Goal: Task Accomplishment & Management: Manage account settings

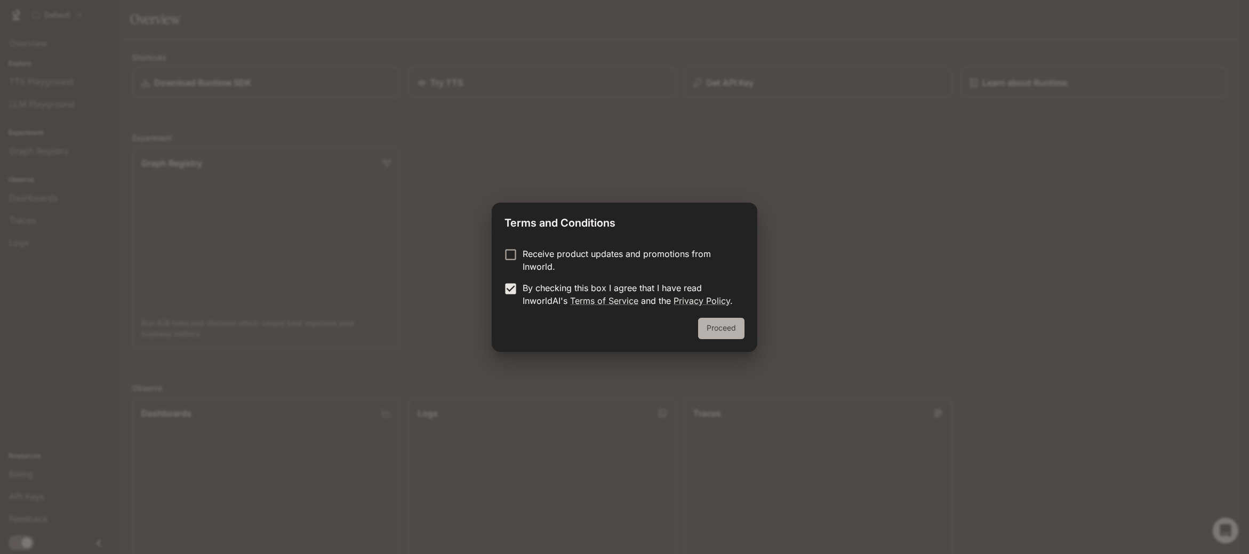
click at [719, 324] on button "Proceed" at bounding box center [721, 328] width 46 height 21
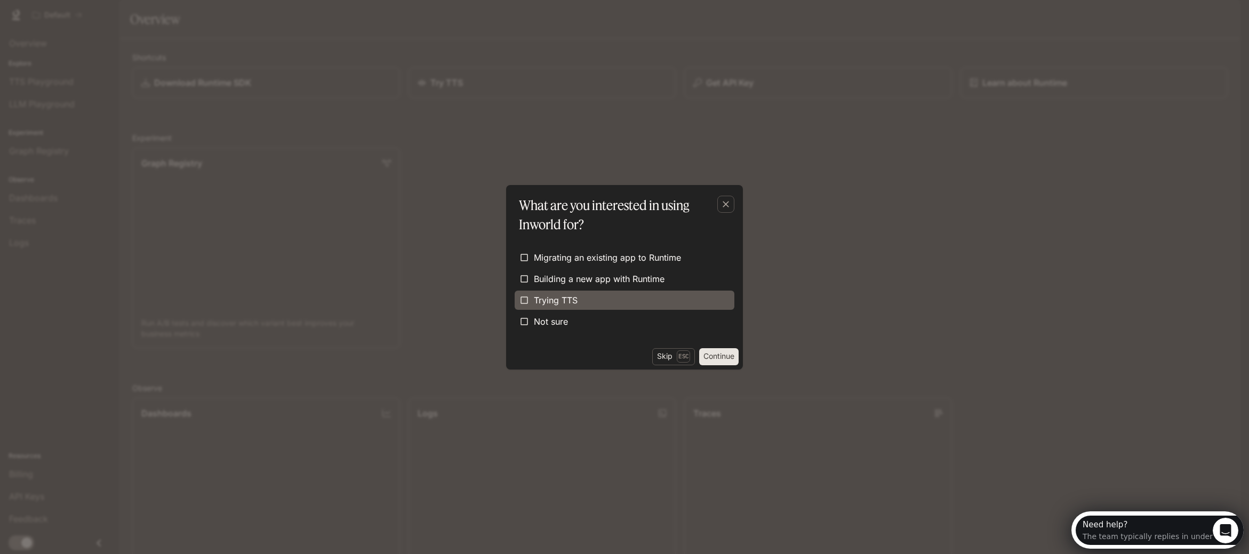
click at [680, 307] on label "Trying TTS" at bounding box center [625, 300] width 220 height 19
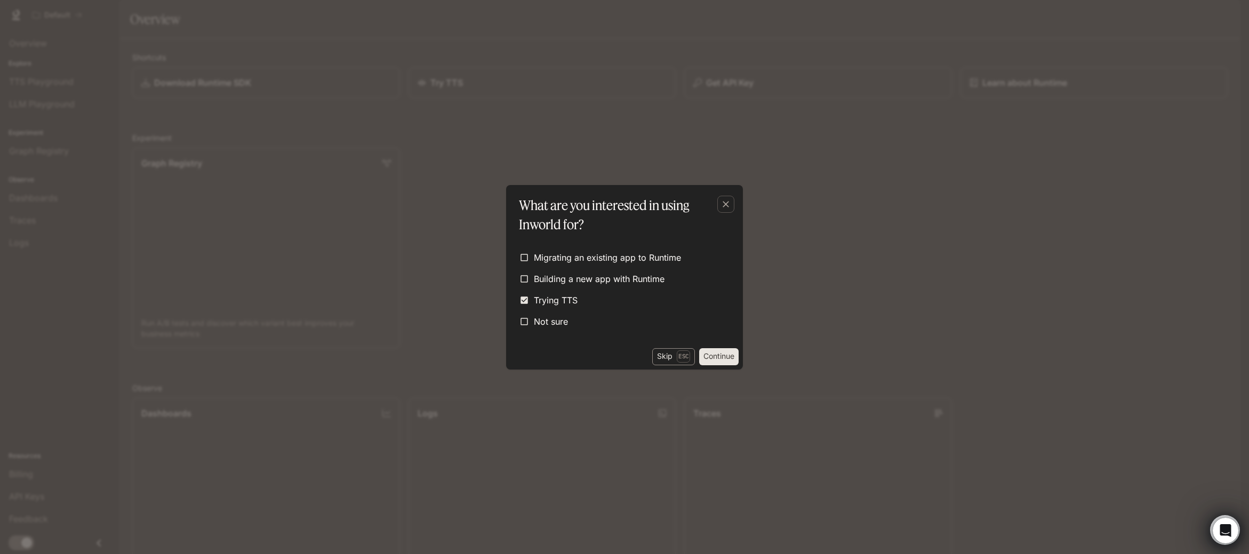
click at [666, 357] on button "Skip Esc" at bounding box center [673, 356] width 43 height 17
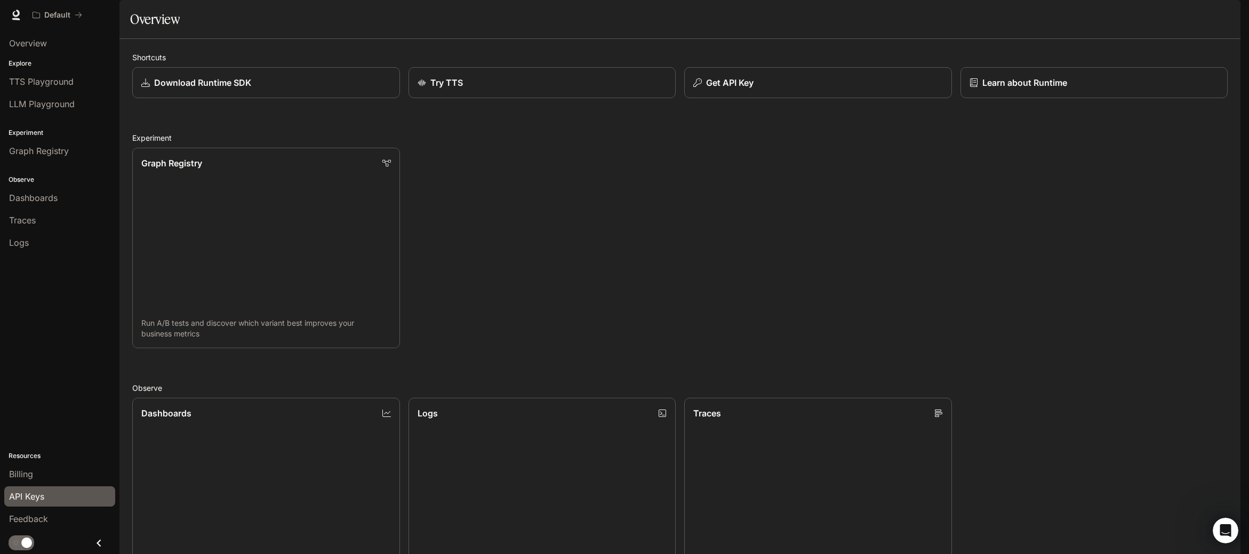
click at [45, 490] on link "API Keys" at bounding box center [59, 496] width 111 height 20
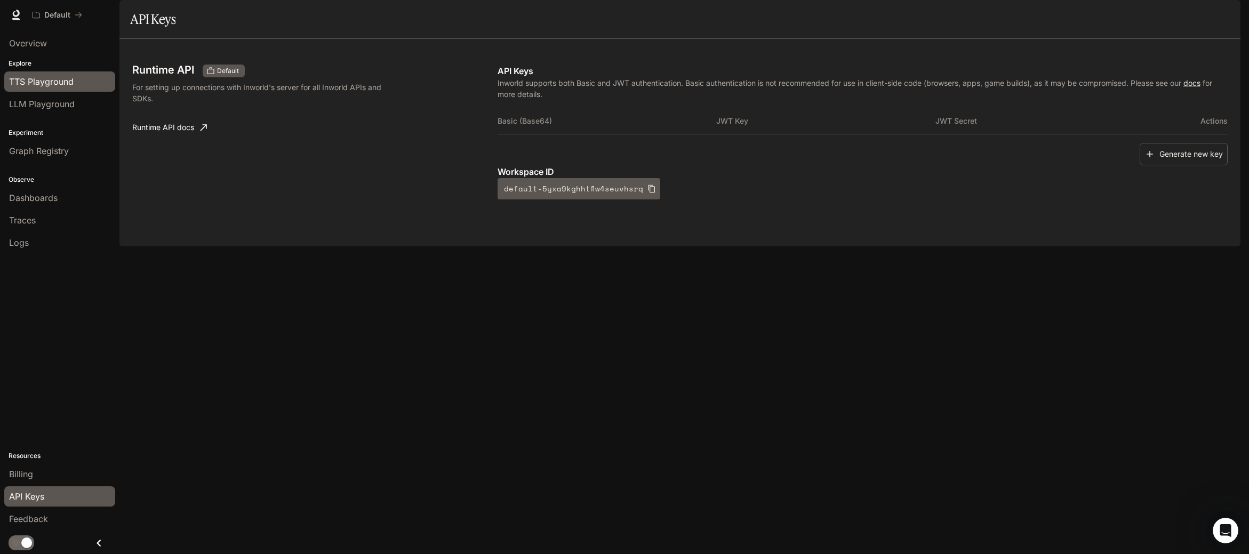
click at [52, 77] on span "TTS Playground" at bounding box center [41, 81] width 65 height 13
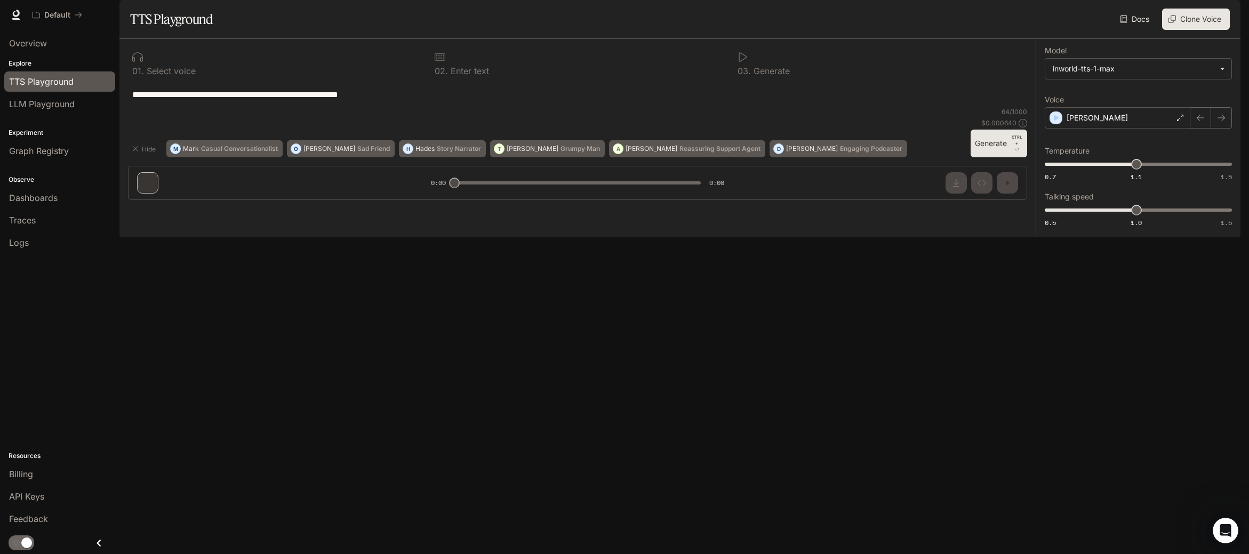
click at [156, 209] on div "**********" at bounding box center [577, 124] width 916 height 170
click at [150, 209] on div "**********" at bounding box center [577, 124] width 916 height 170
click at [840, 152] on p "Engaging Podcaster" at bounding box center [871, 149] width 62 height 6
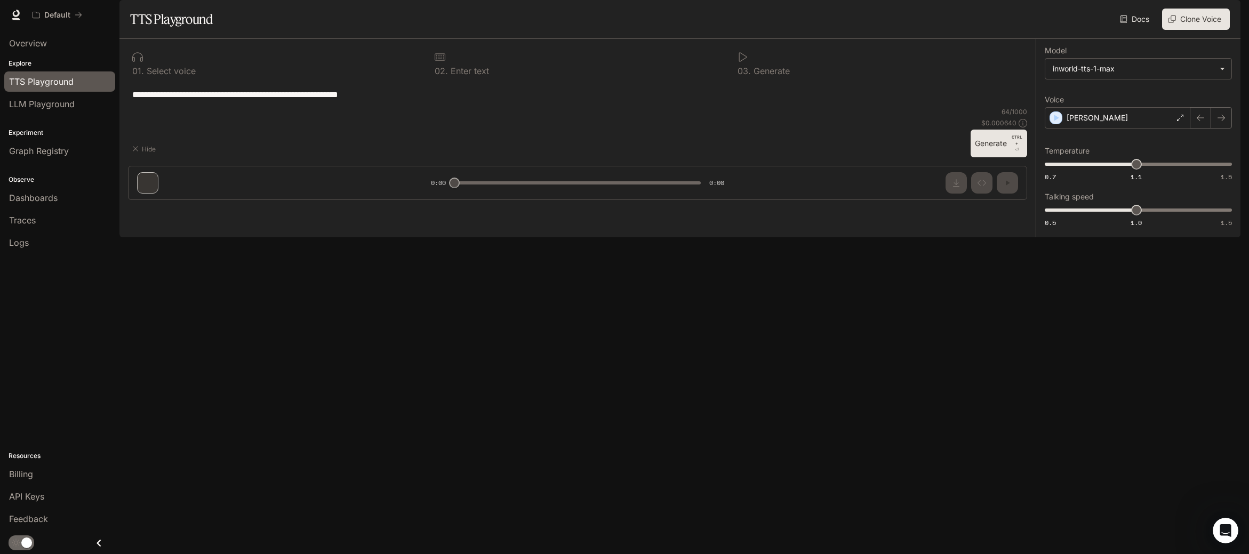
type textarea "**********"
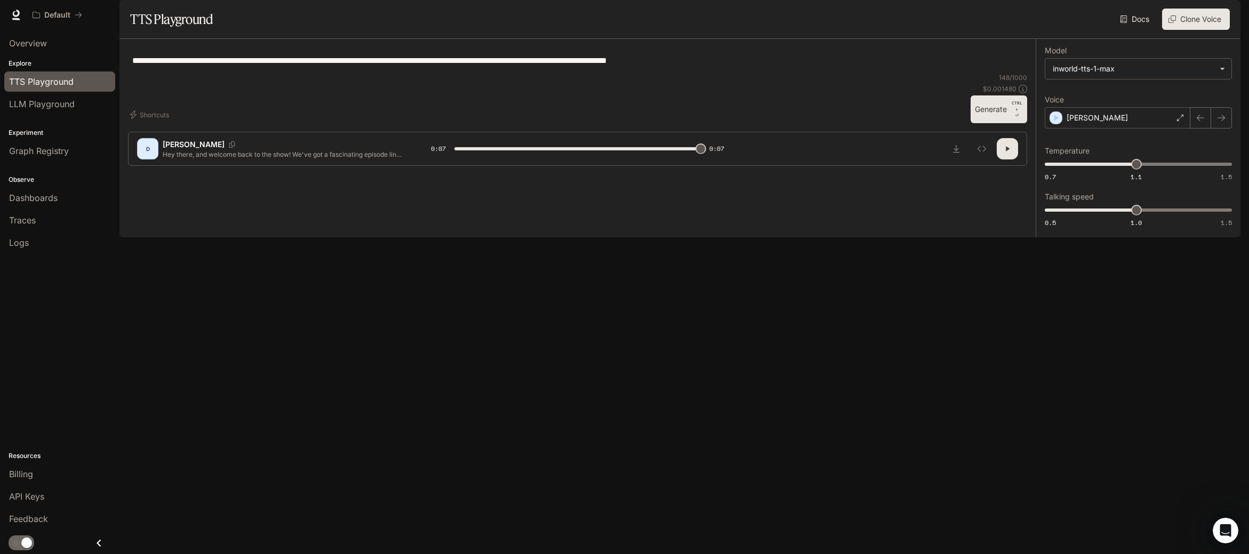
type input "*"
click at [914, 123] on div "Shortcuts 148 / 1000 $ 0.001480 Generate CTRL + ⏎" at bounding box center [577, 98] width 899 height 50
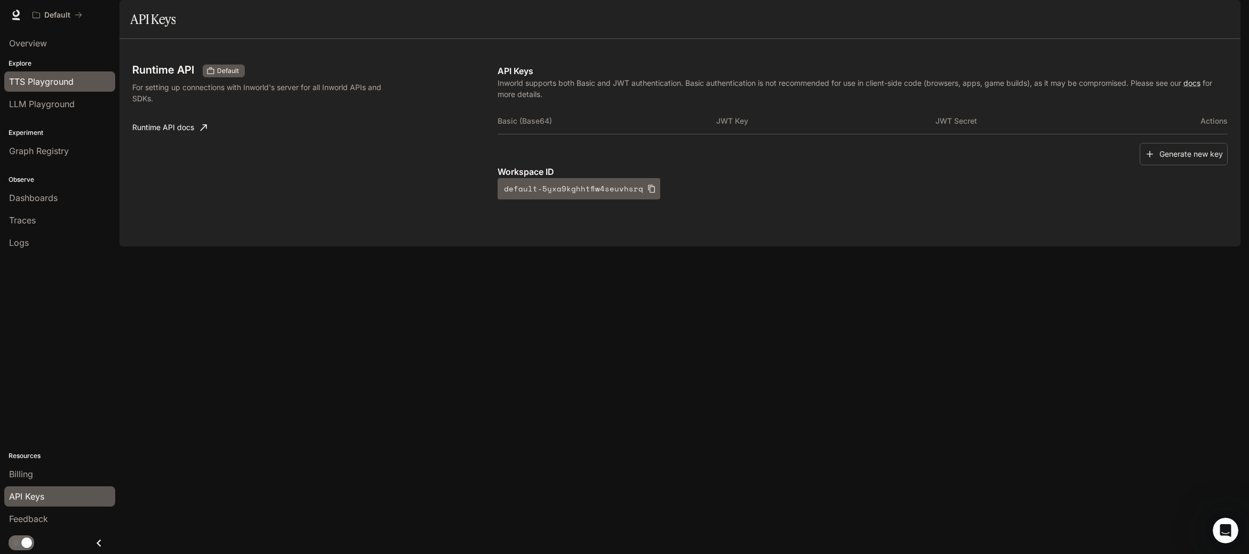
click at [51, 80] on span "TTS Playground" at bounding box center [41, 81] width 65 height 13
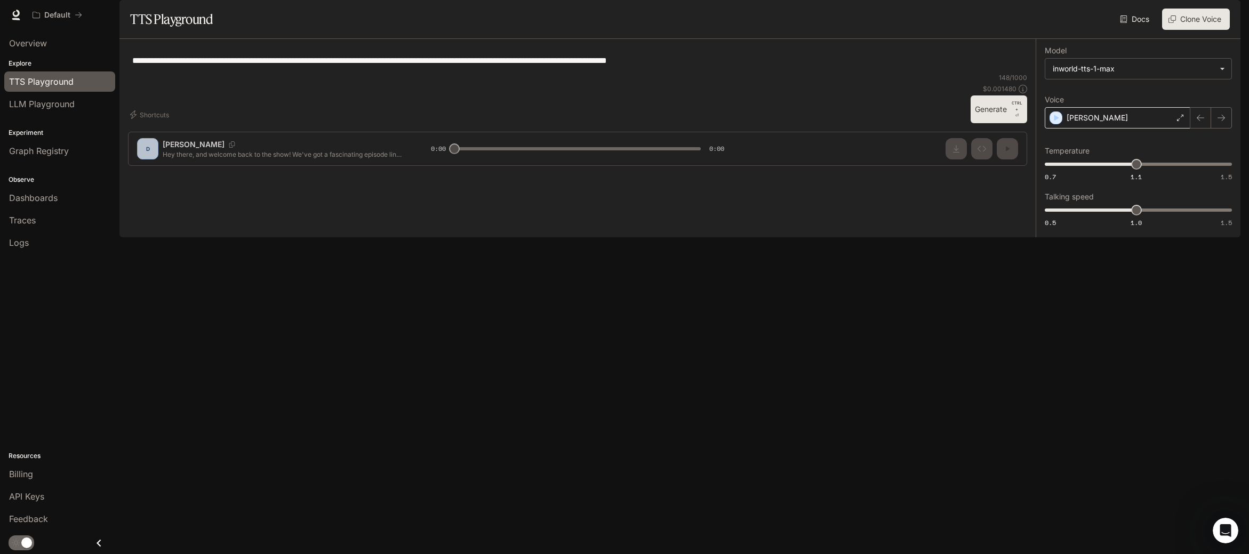
click at [1177, 121] on icon at bounding box center [1180, 118] width 6 height 6
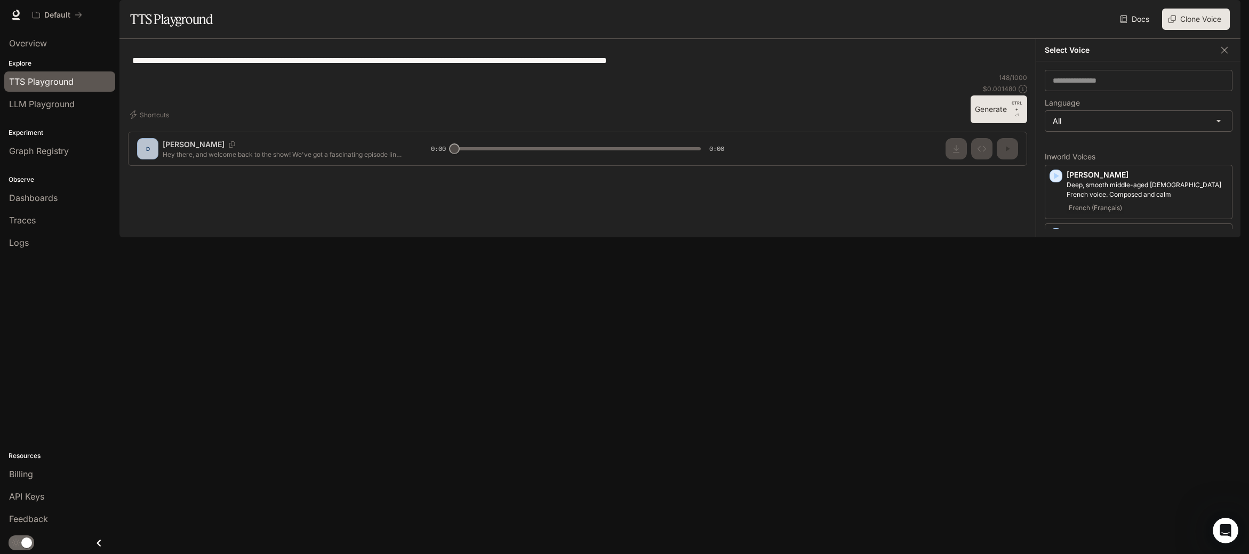
click at [1135, 322] on div "English" at bounding box center [1147, 315] width 161 height 13
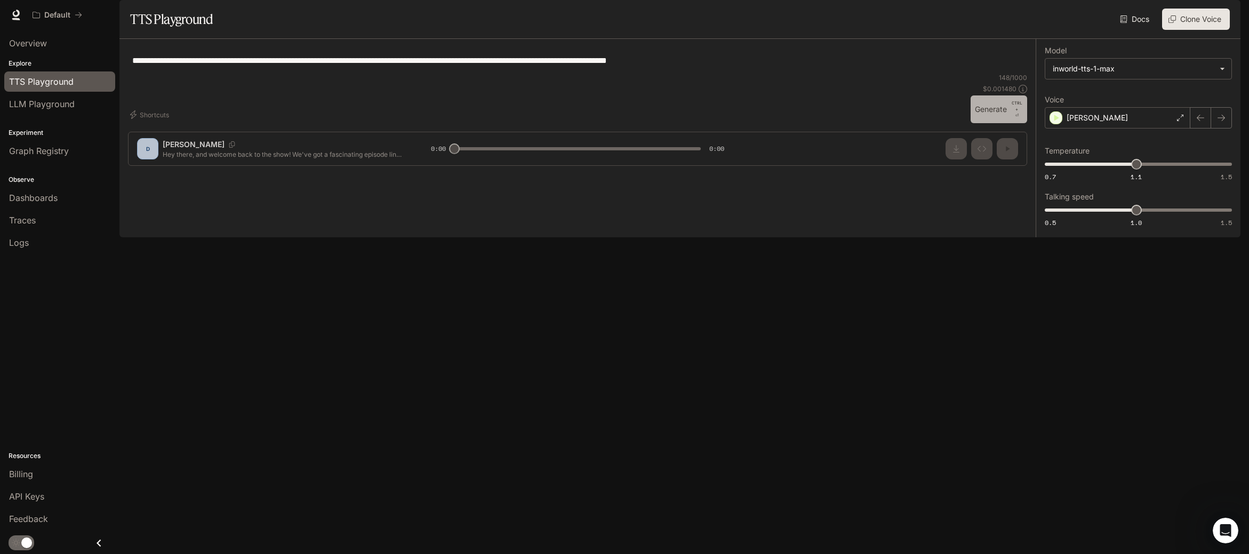
click at [983, 123] on button "Generate CTRL + ⏎" at bounding box center [999, 109] width 57 height 28
click at [1180, 121] on icon at bounding box center [1180, 118] width 6 height 6
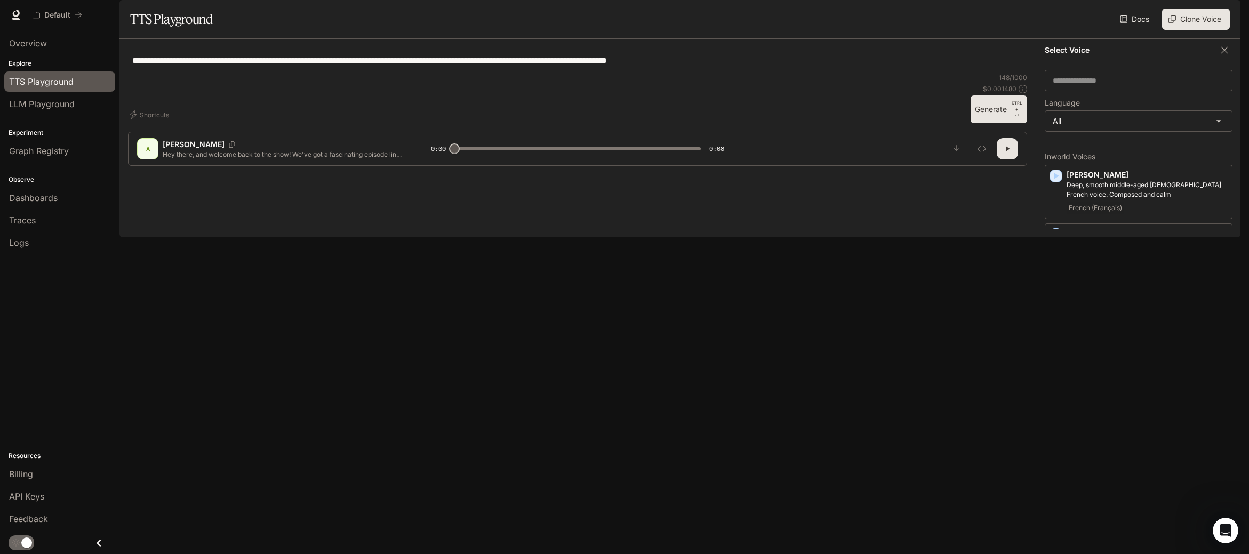
scroll to position [85, 0]
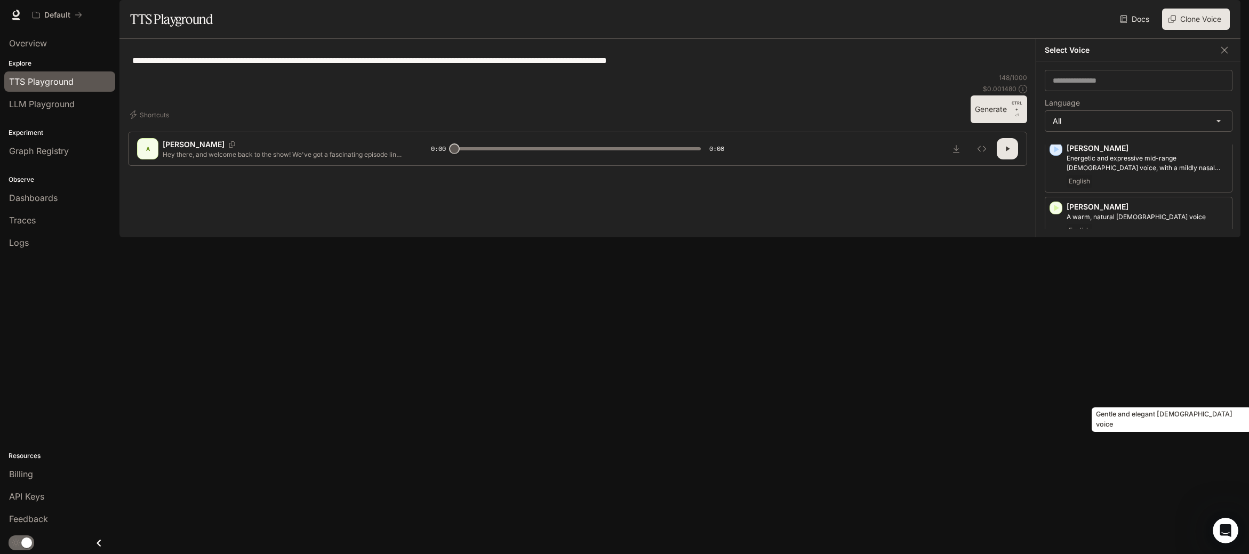
click at [1149, 388] on p "Gentle and elegant female voice" at bounding box center [1147, 384] width 161 height 10
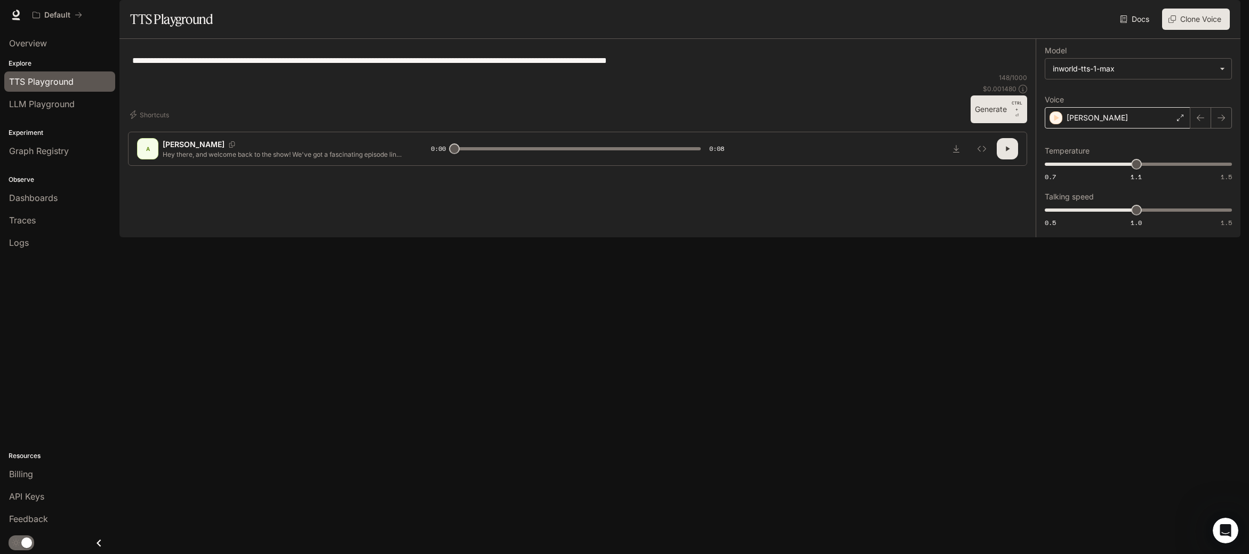
click at [1180, 129] on div "Deborah" at bounding box center [1118, 117] width 146 height 21
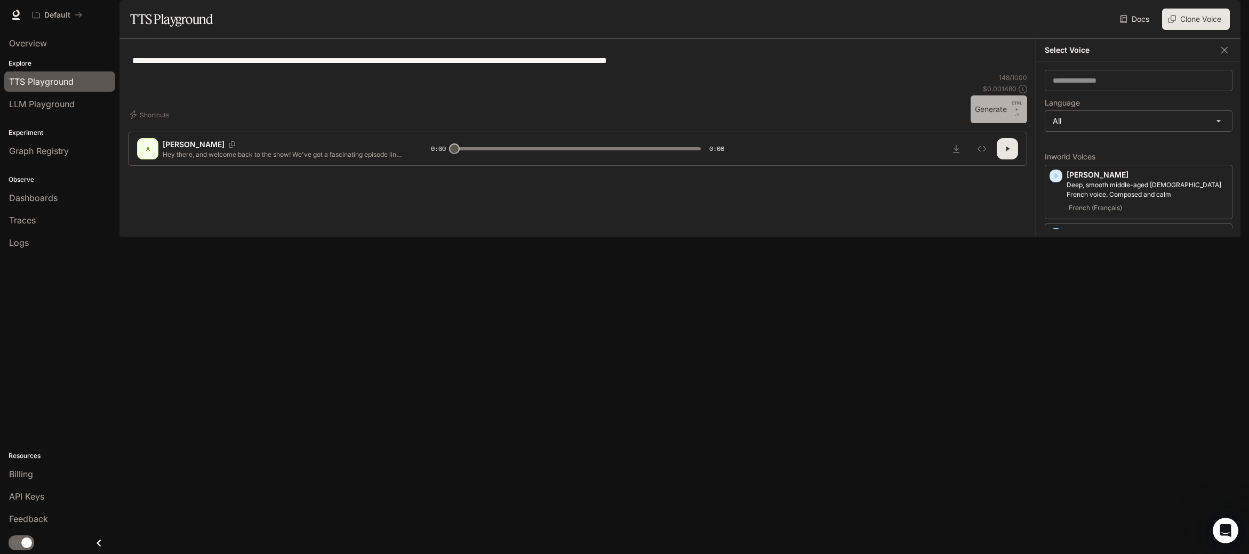
click at [992, 123] on button "Generate CTRL + ⏎" at bounding box center [999, 109] width 57 height 28
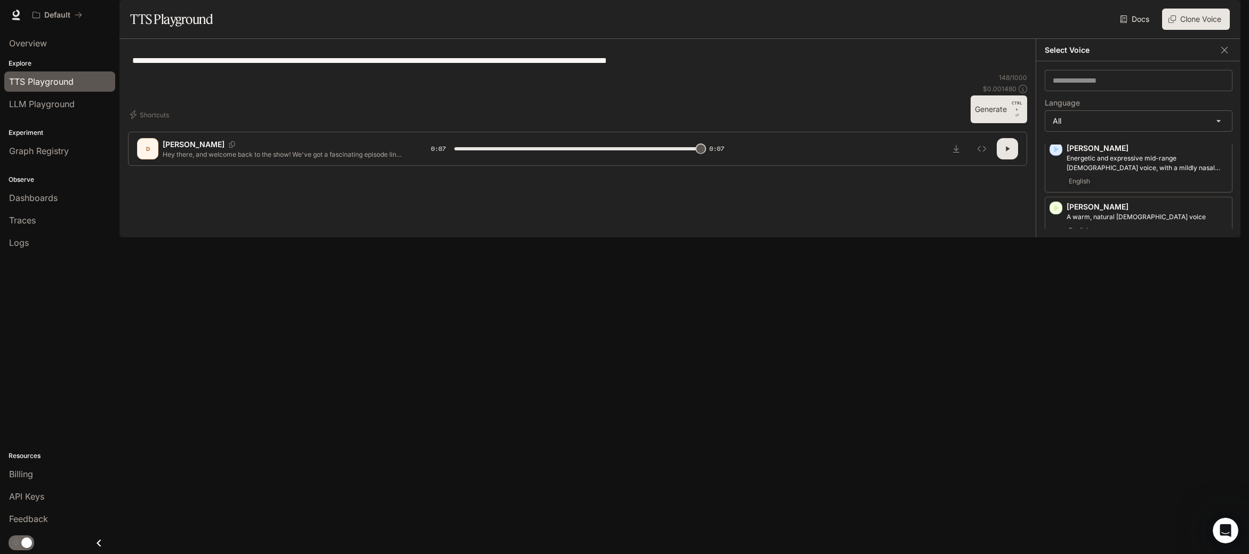
type input "*"
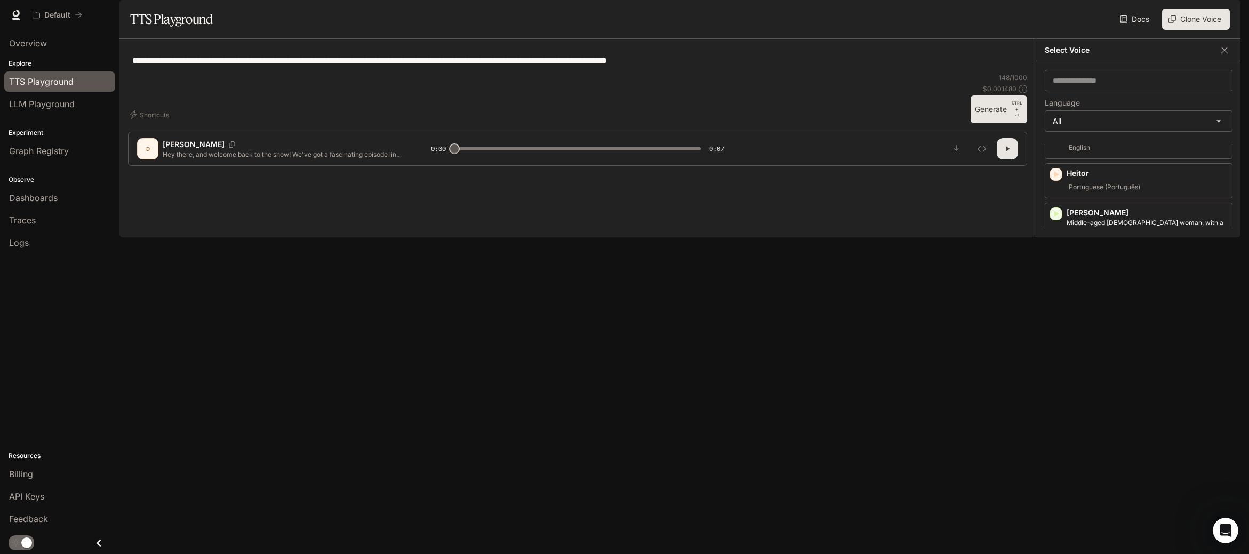
scroll to position [888, 0]
click at [1219, 147] on body "**********" at bounding box center [624, 277] width 1249 height 554
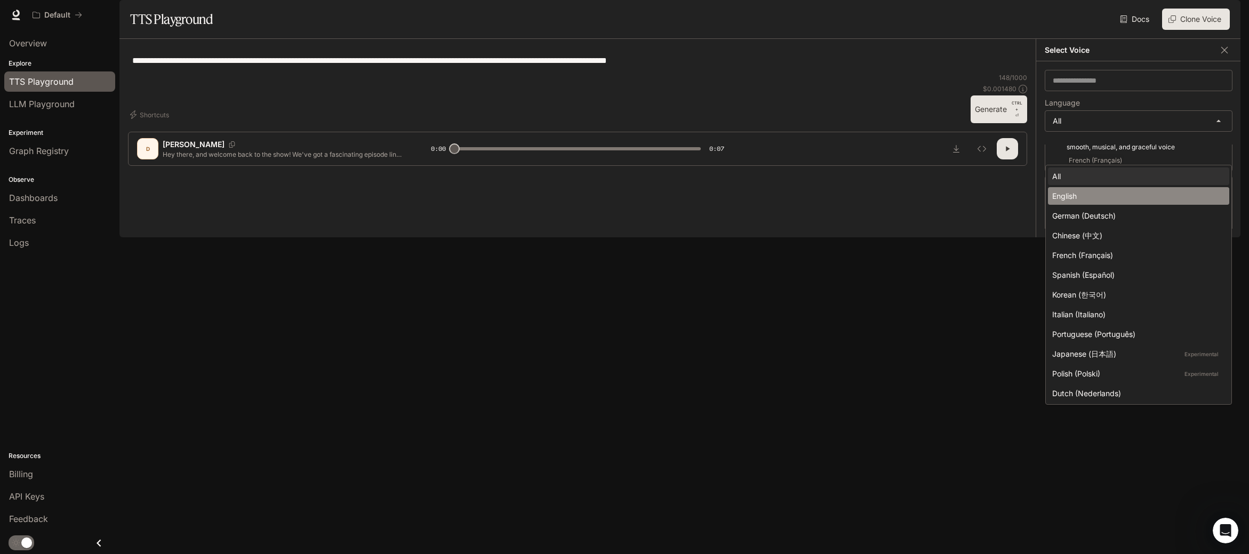
click at [1072, 191] on div "English" at bounding box center [1136, 195] width 169 height 11
type input "*****"
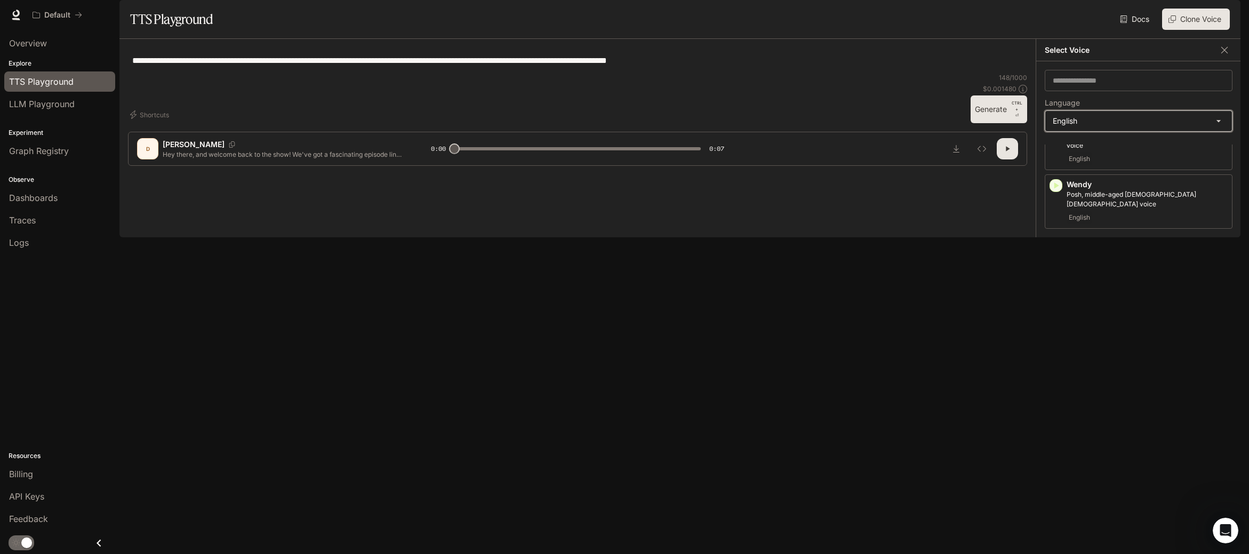
scroll to position [507, 0]
click at [1223, 152] on body "**********" at bounding box center [624, 277] width 1249 height 554
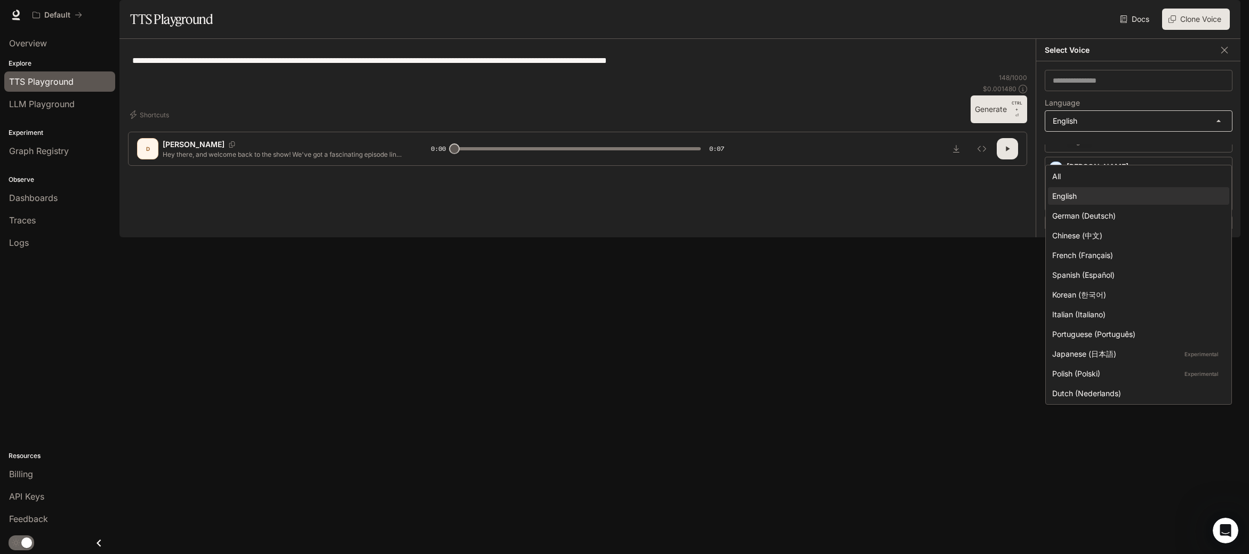
click at [1223, 152] on div at bounding box center [624, 277] width 1249 height 554
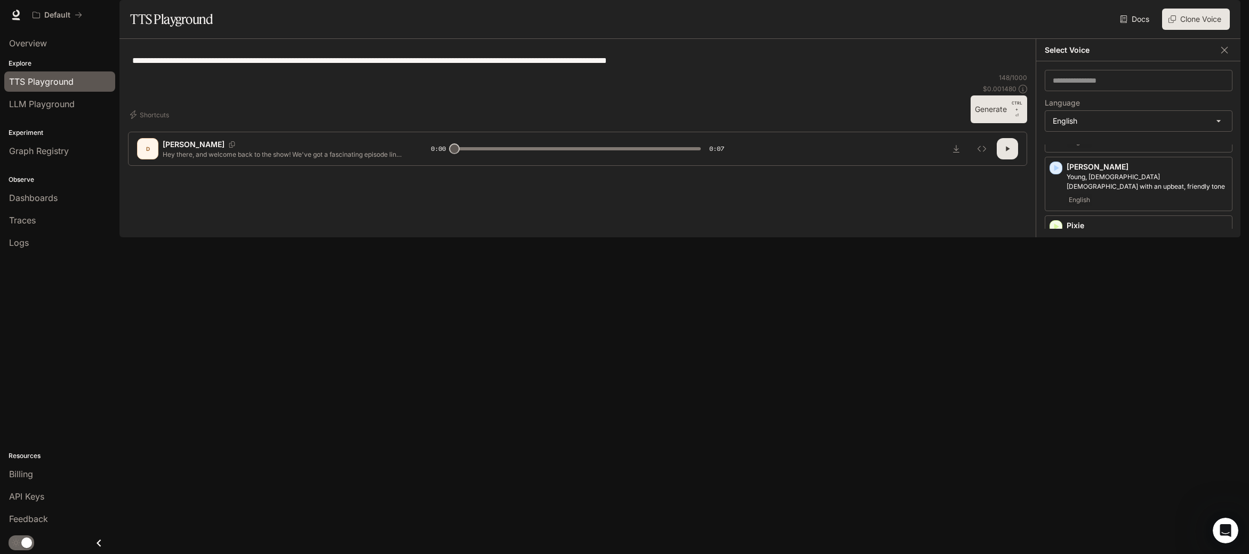
click at [1157, 373] on div "English" at bounding box center [1147, 376] width 161 height 13
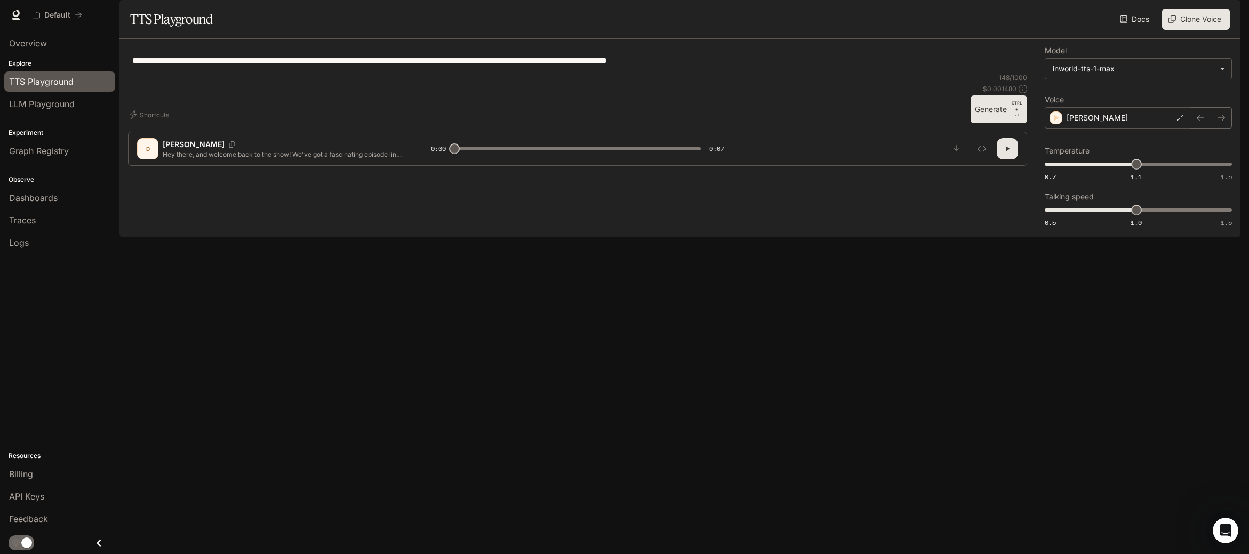
scroll to position [0, 0]
click at [1003, 123] on button "Generate CTRL + ⏎" at bounding box center [999, 109] width 57 height 28
click at [1191, 105] on body "**********" at bounding box center [624, 277] width 1249 height 554
click at [1153, 327] on div at bounding box center [624, 277] width 1249 height 554
click at [1182, 121] on icon at bounding box center [1180, 118] width 6 height 6
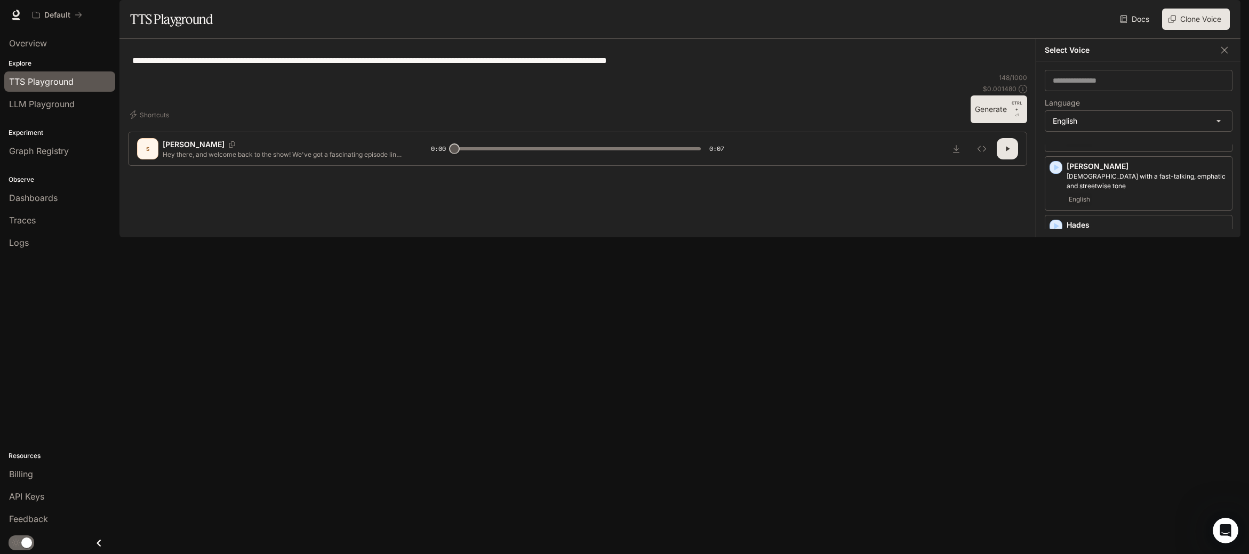
scroll to position [427, 0]
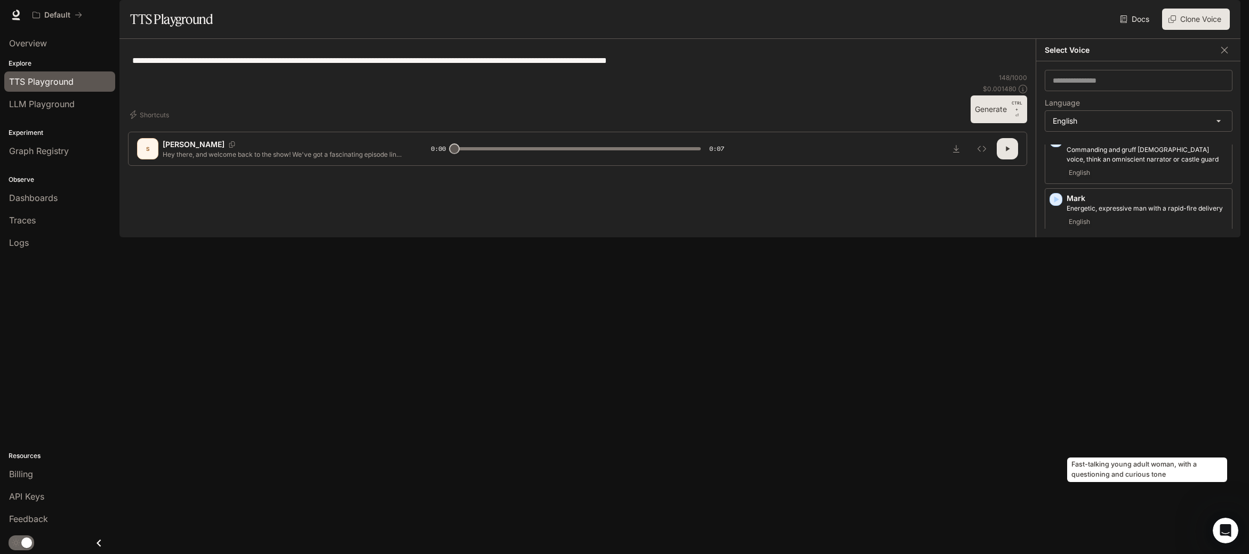
click at [1145, 444] on p "Fast-talking young adult woman, with a questioning and curious tone" at bounding box center [1147, 437] width 161 height 19
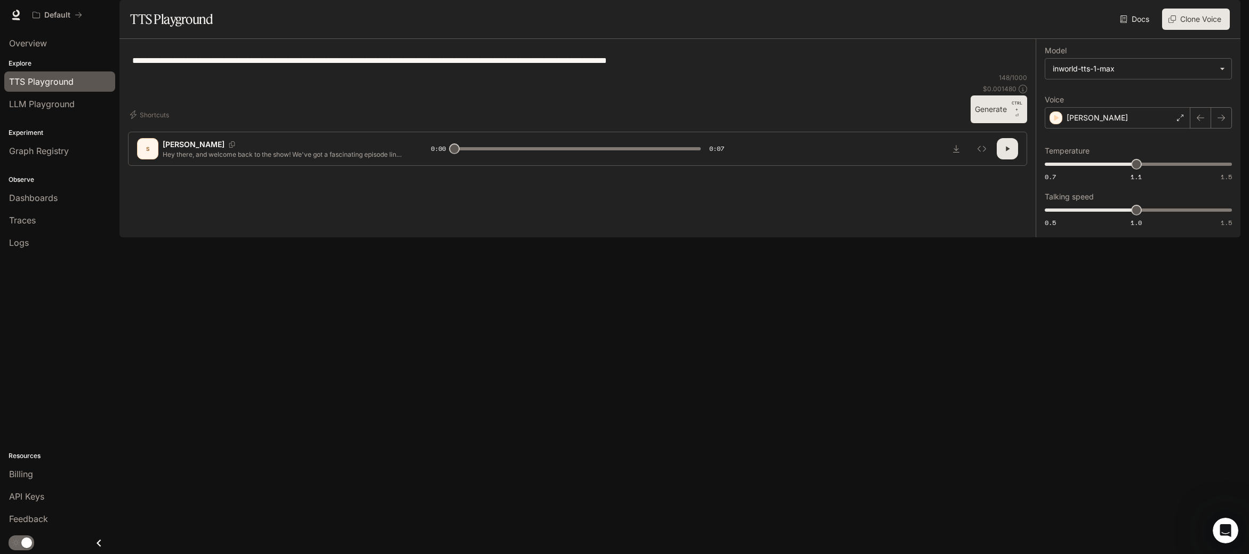
click at [990, 123] on button "Generate CTRL + ⏎" at bounding box center [999, 109] width 57 height 28
click at [1179, 121] on icon at bounding box center [1180, 118] width 6 height 6
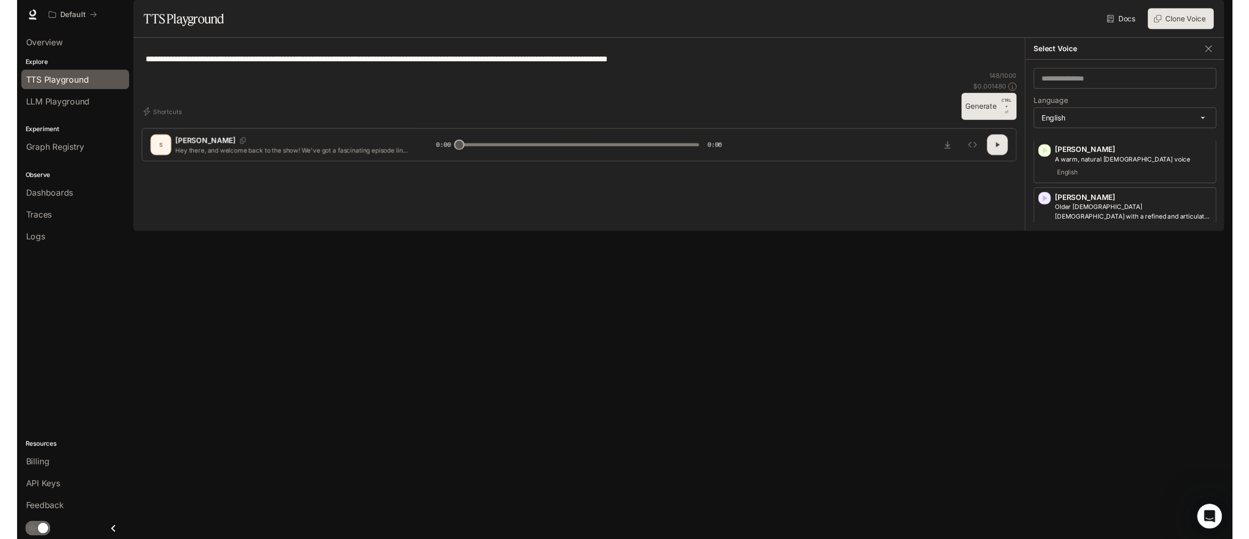
scroll to position [0, 0]
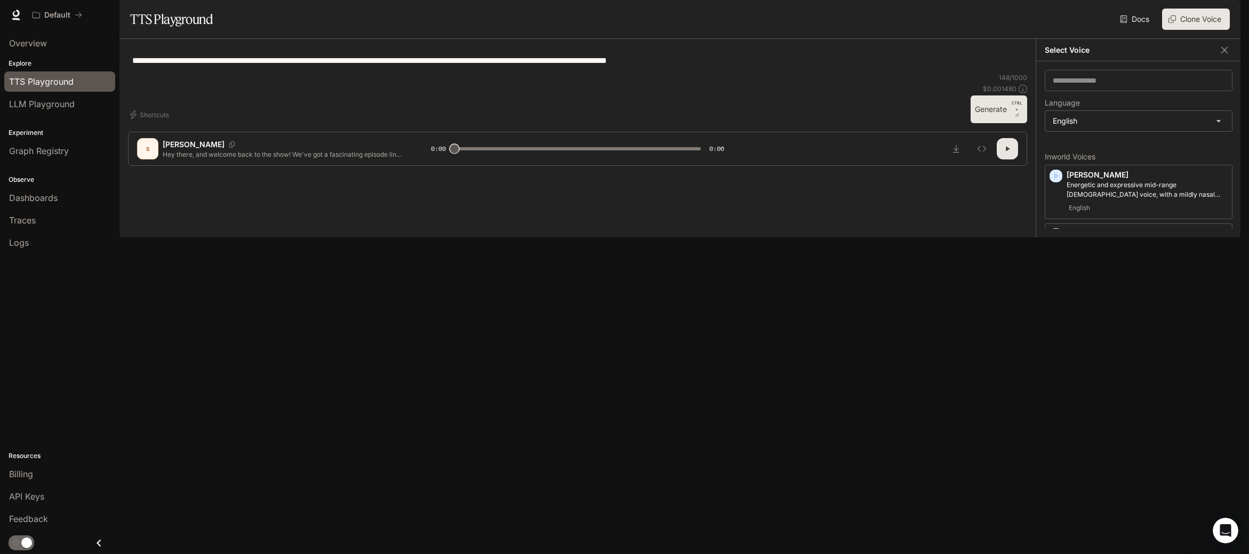
click at [1142, 347] on p "Deborah" at bounding box center [1147, 341] width 161 height 11
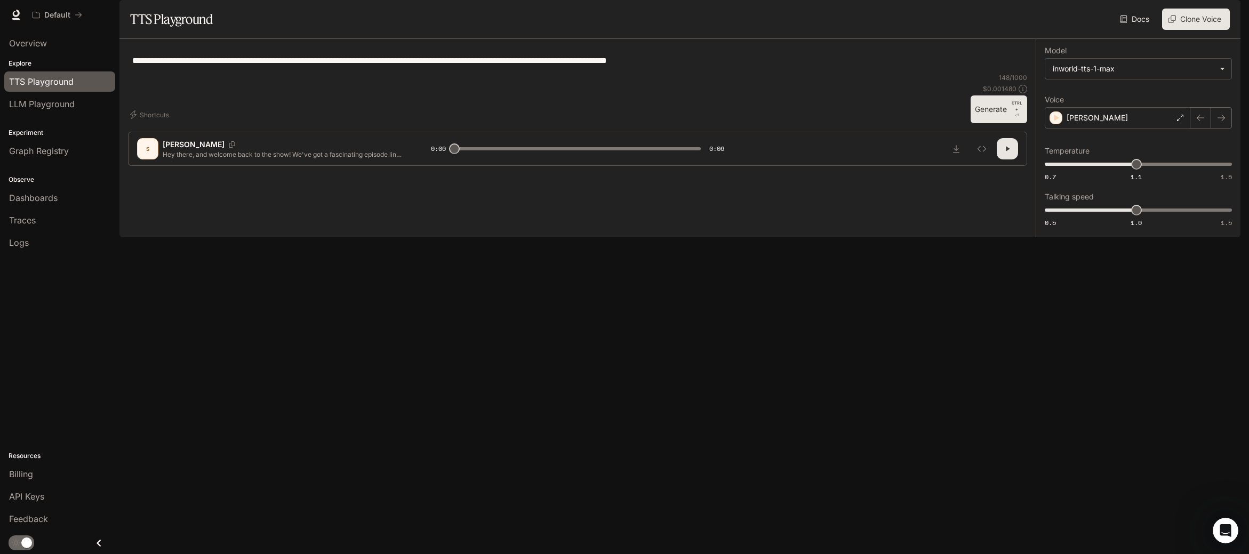
click at [997, 123] on button "Generate CTRL + ⏎" at bounding box center [999, 109] width 57 height 28
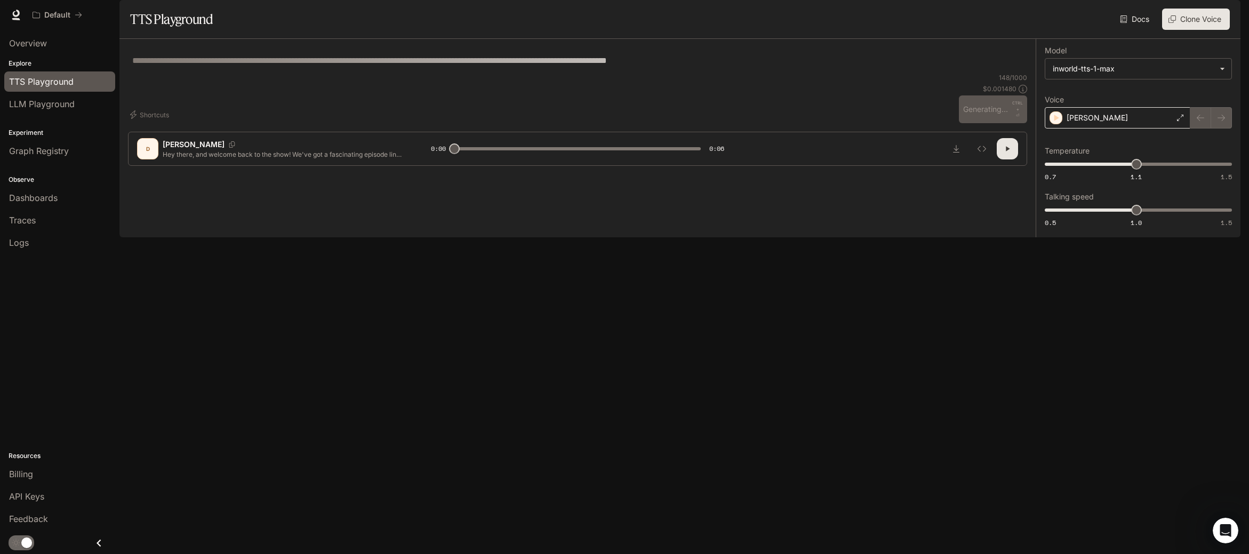
click at [1179, 129] on div "Deborah" at bounding box center [1118, 117] width 146 height 21
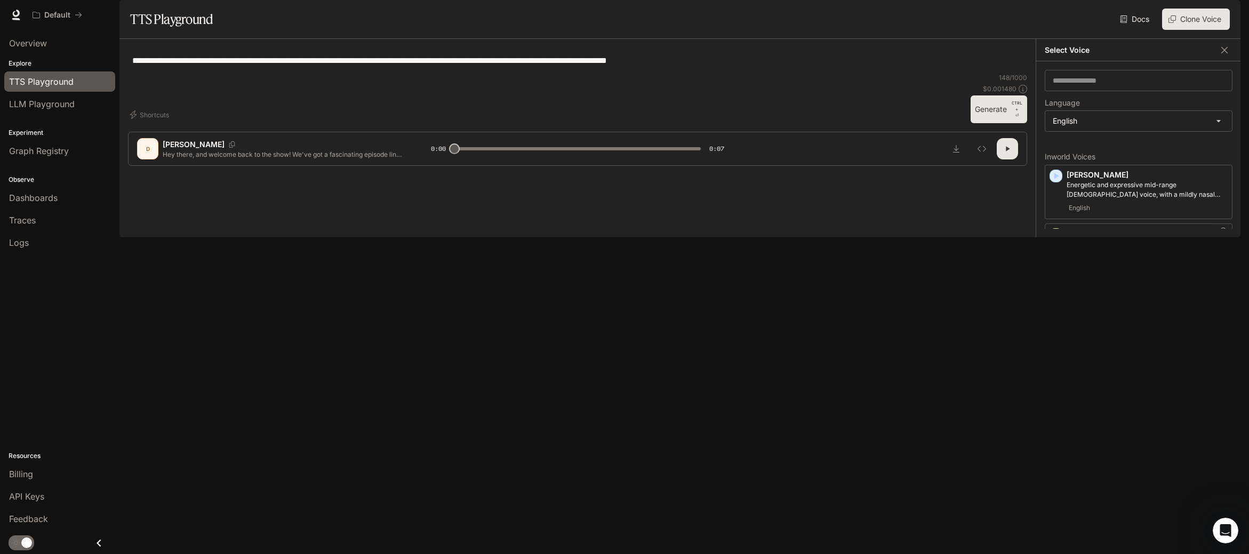
click at [1153, 263] on div "English" at bounding box center [1147, 257] width 161 height 13
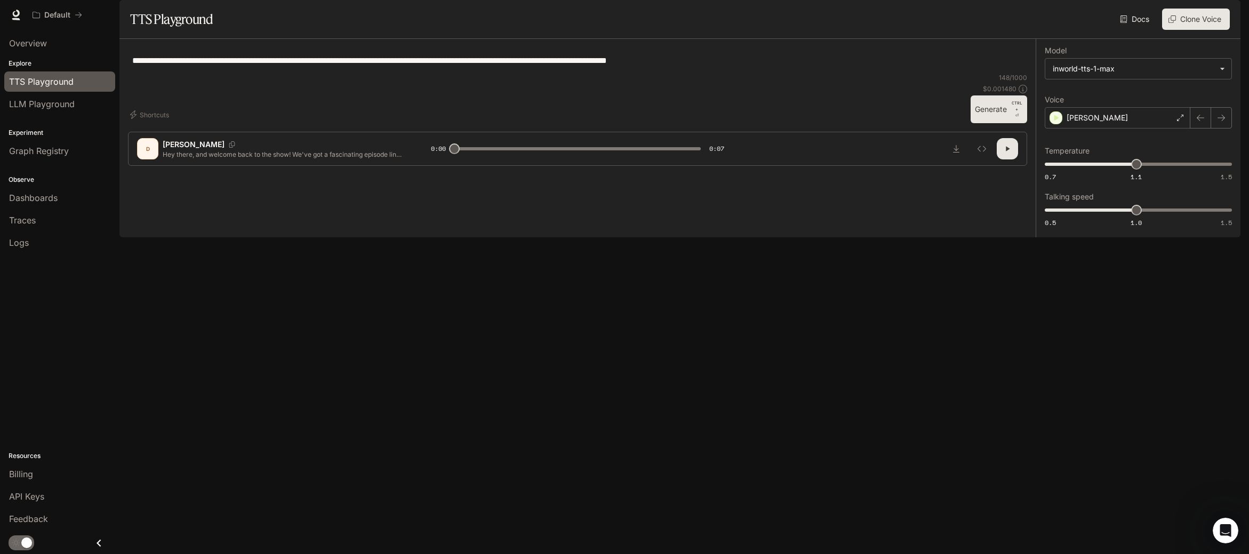
click at [1014, 113] on p "CTRL +" at bounding box center [1017, 106] width 12 height 13
click at [1213, 100] on body "**********" at bounding box center [624, 277] width 1249 height 554
click at [1195, 447] on div at bounding box center [624, 277] width 1249 height 554
click at [1192, 129] on button "button" at bounding box center [1200, 117] width 21 height 21
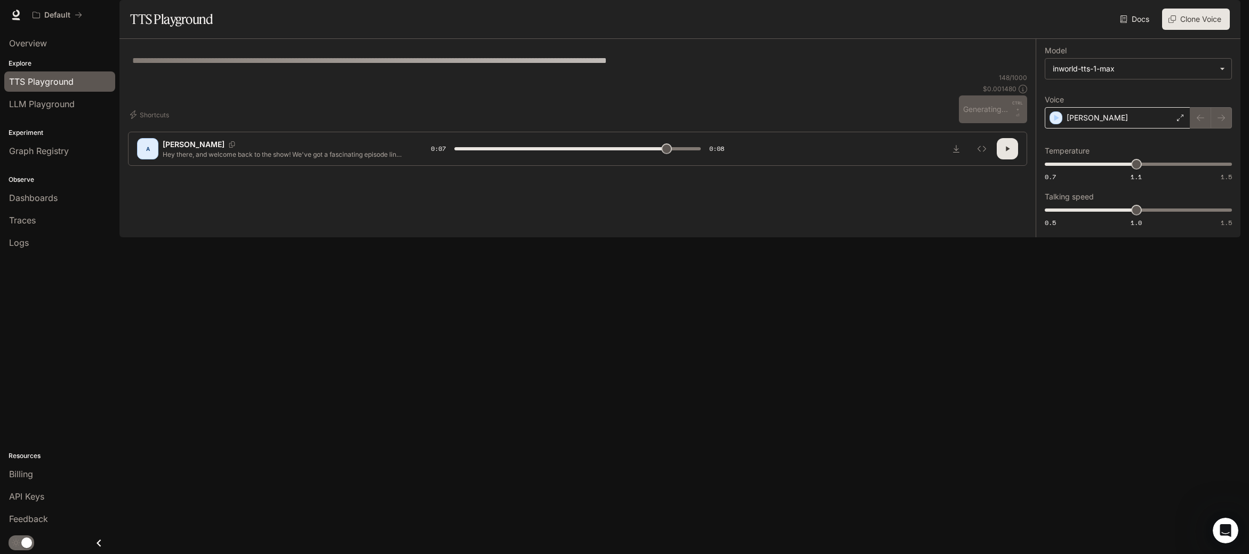
click at [1182, 121] on icon at bounding box center [1180, 118] width 6 height 6
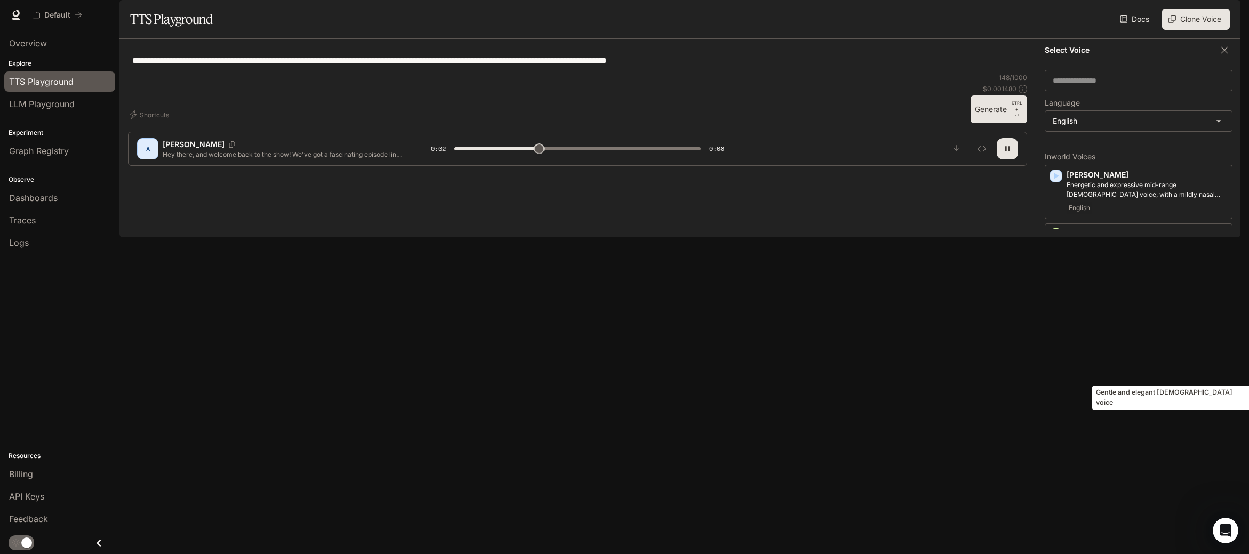
click at [1120, 380] on div "Gentle and elegant female voice" at bounding box center [1172, 394] width 162 height 33
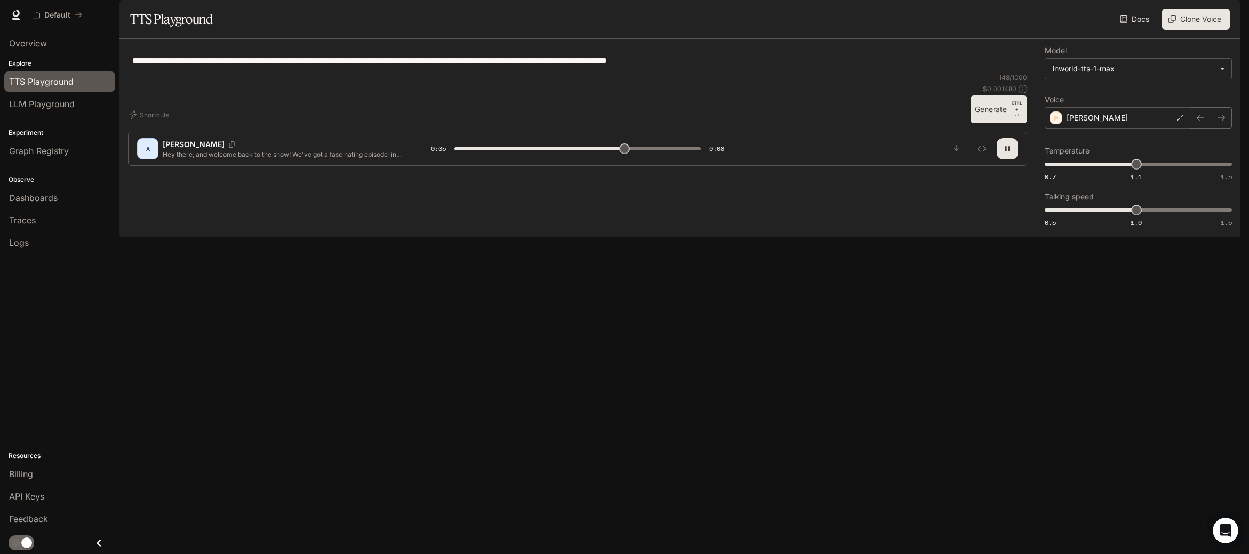
click at [995, 123] on button "Generate CTRL + ⏎" at bounding box center [999, 109] width 57 height 28
type input "*"
click at [69, 228] on link "Traces" at bounding box center [59, 220] width 111 height 20
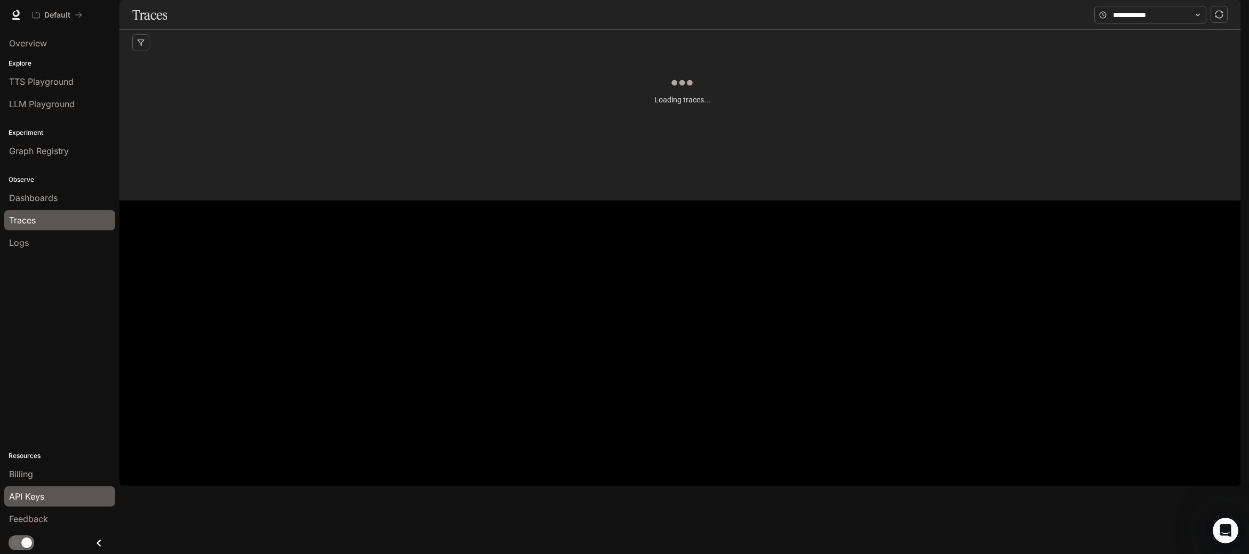
click at [51, 497] on div "API Keys" at bounding box center [59, 496] width 101 height 13
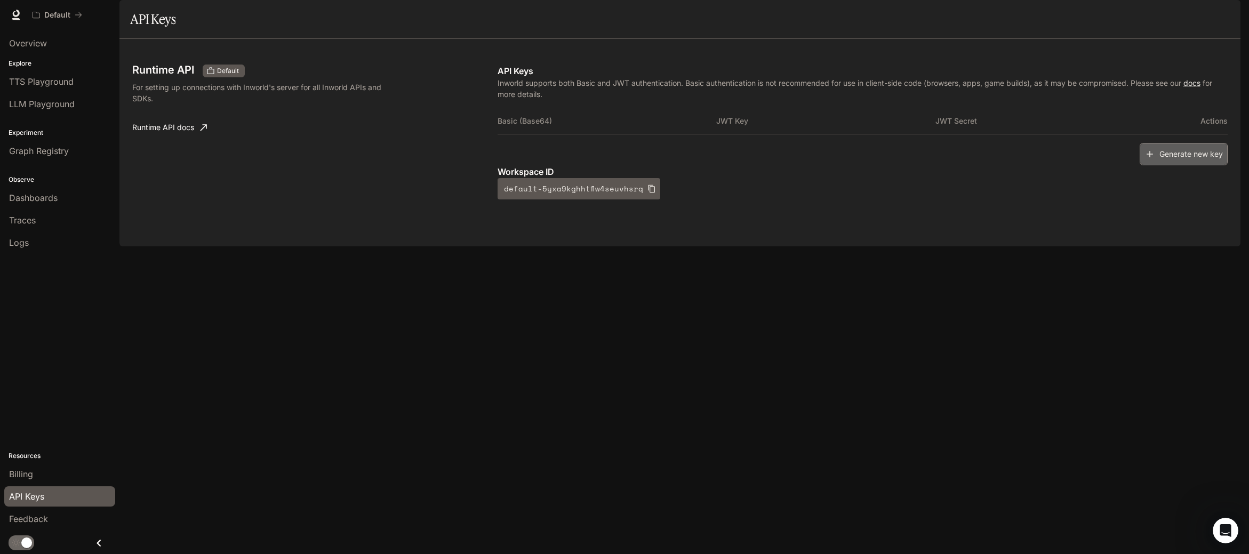
click at [1169, 166] on button "Generate new key" at bounding box center [1184, 154] width 88 height 23
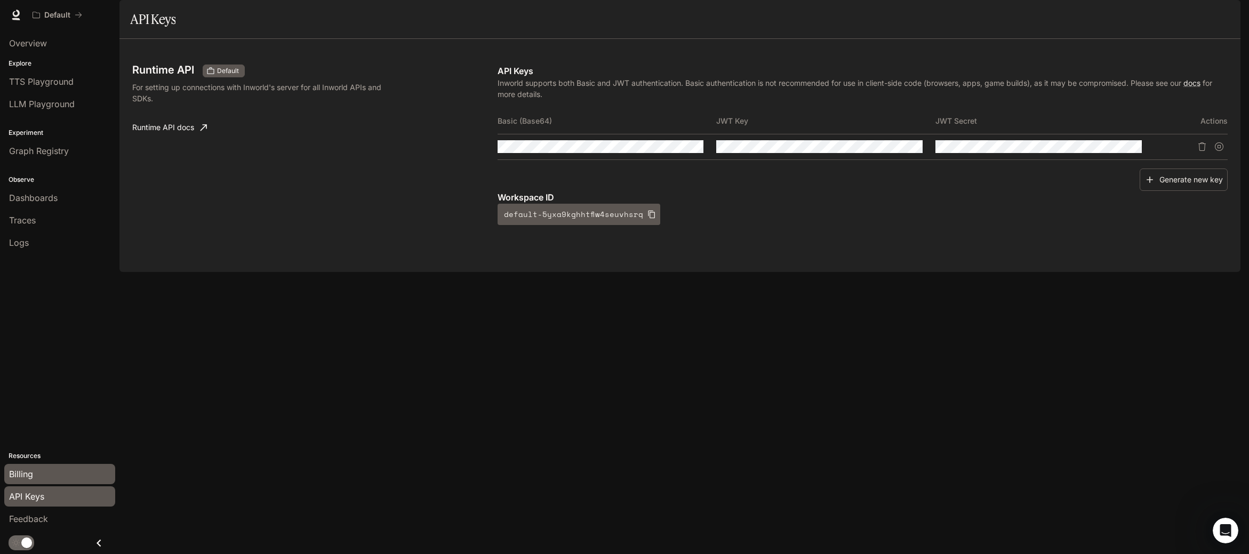
click at [38, 473] on div "Billing" at bounding box center [59, 474] width 101 height 13
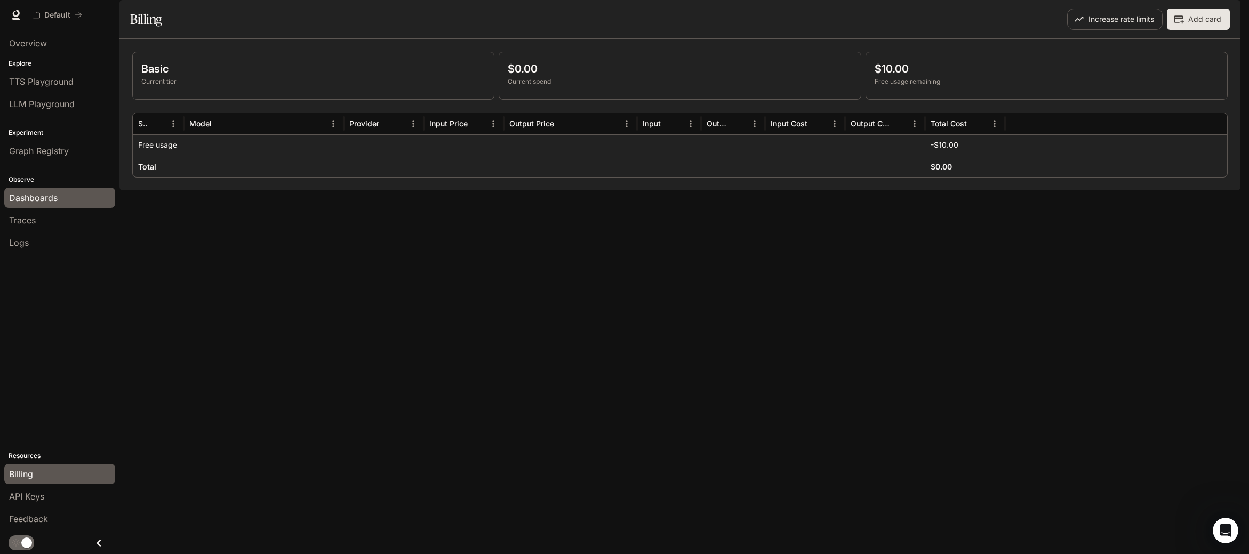
click at [35, 197] on span "Dashboards" at bounding box center [33, 197] width 49 height 13
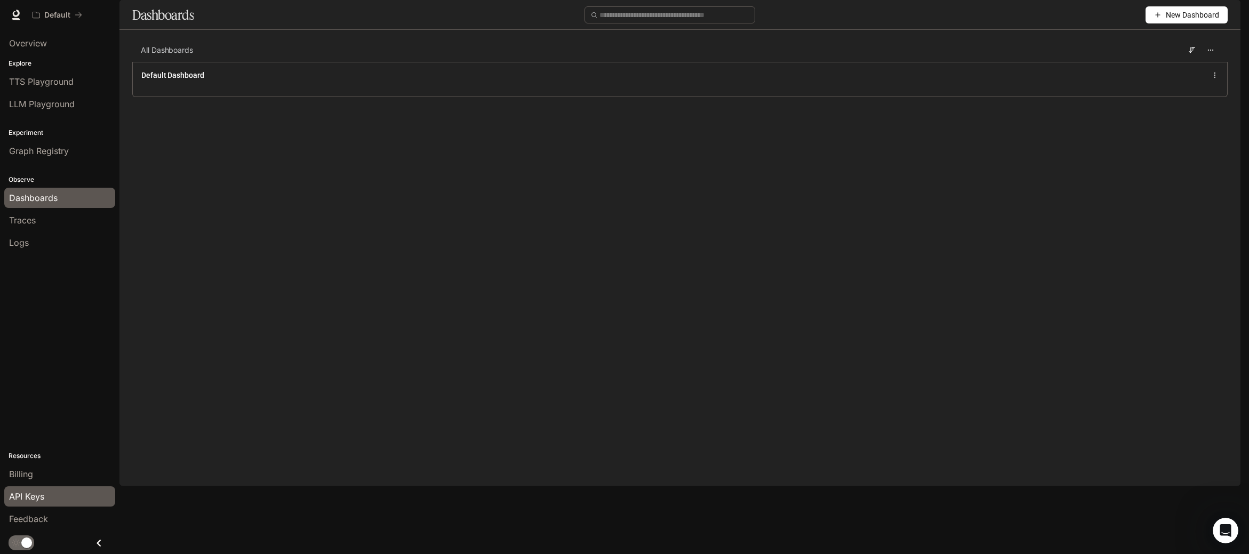
click at [53, 491] on div "API Keys" at bounding box center [59, 496] width 101 height 13
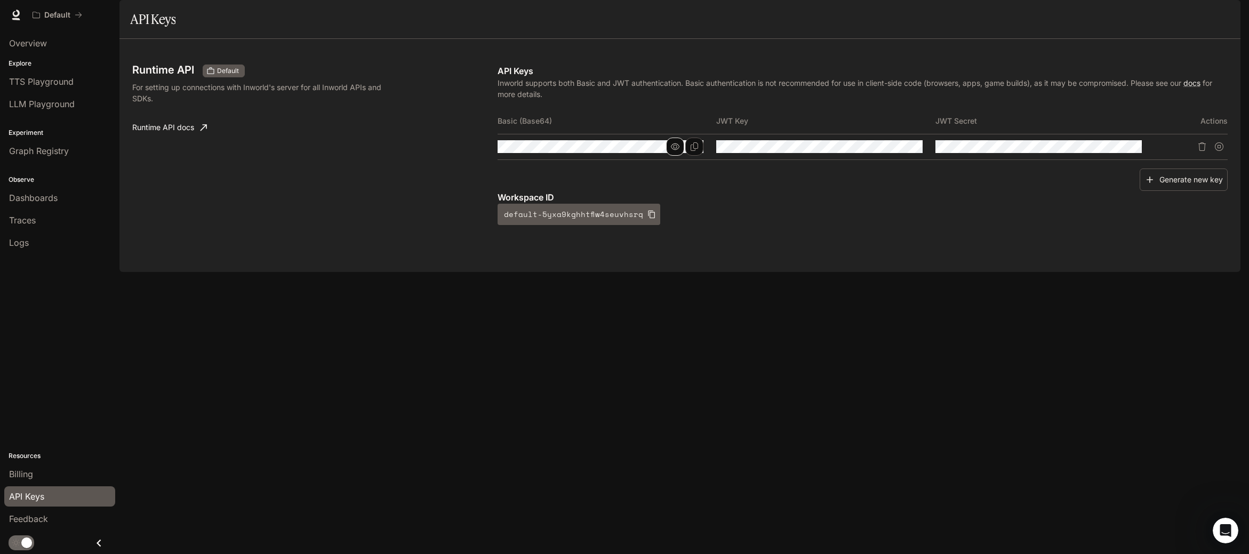
click at [679, 151] on icon "button" at bounding box center [675, 146] width 9 height 9
click at [890, 156] on button "button" at bounding box center [894, 147] width 18 height 18
click at [891, 151] on icon "button" at bounding box center [894, 146] width 9 height 9
click at [1115, 151] on icon "button" at bounding box center [1113, 146] width 9 height 9
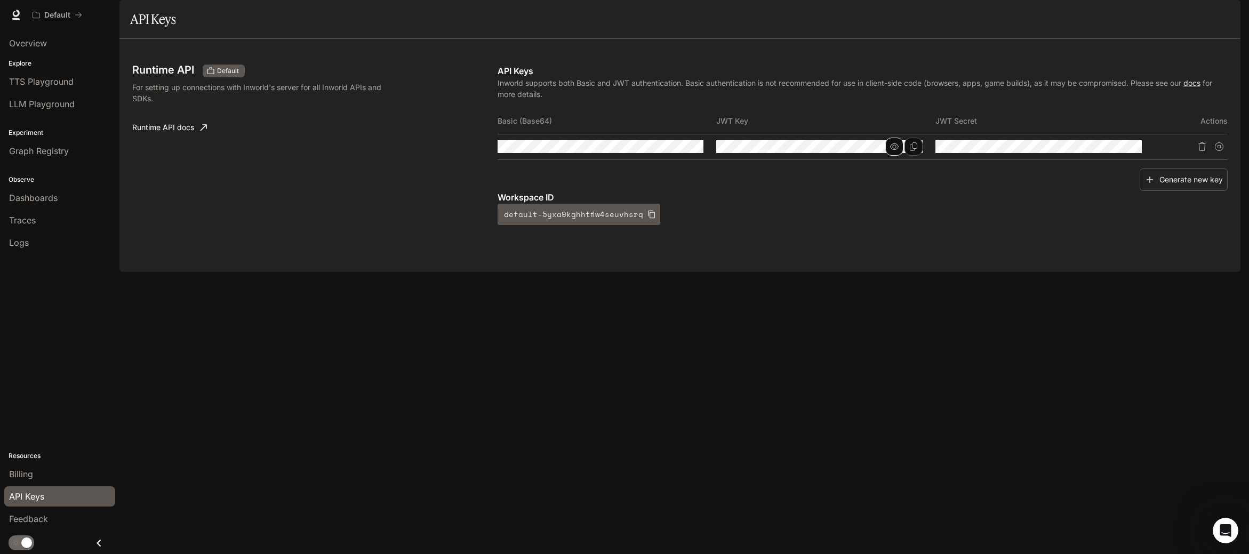
click at [887, 156] on button "button" at bounding box center [894, 147] width 18 height 18
click at [915, 259] on div "Runtime API Default For setting up connections with Inworld's server for all In…" at bounding box center [679, 155] width 1095 height 207
click at [916, 151] on icon "Copy Key" at bounding box center [913, 146] width 7 height 9
click at [1130, 151] on icon "Copy Secret" at bounding box center [1132, 146] width 9 height 9
click at [375, 209] on div "Runtime API Default For setting up connections with Inworld's server for all In…" at bounding box center [314, 145] width 365 height 161
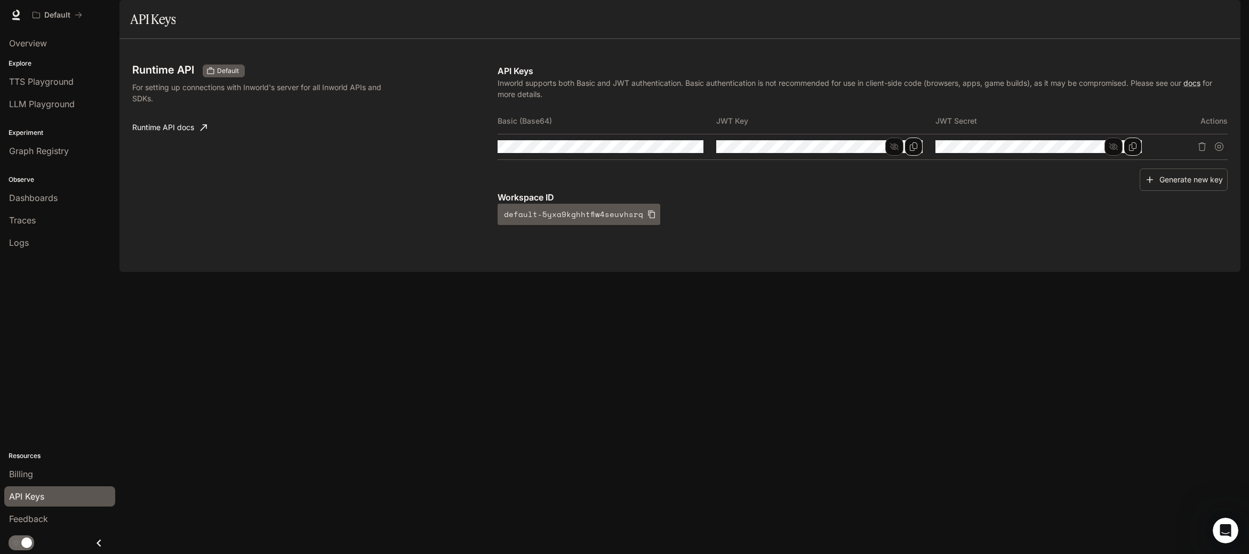
click at [194, 138] on link "Runtime API docs" at bounding box center [169, 127] width 83 height 21
click at [690, 156] on button "Copy Basic (Base64)" at bounding box center [694, 147] width 18 height 18
click at [677, 151] on icon "button" at bounding box center [675, 146] width 9 height 9
click at [30, 476] on span "Billing" at bounding box center [21, 474] width 24 height 13
